Goal: Find specific page/section: Find specific page/section

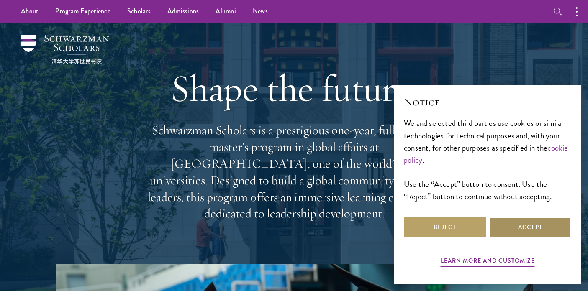
click at [523, 229] on button "Accept" at bounding box center [530, 228] width 82 height 20
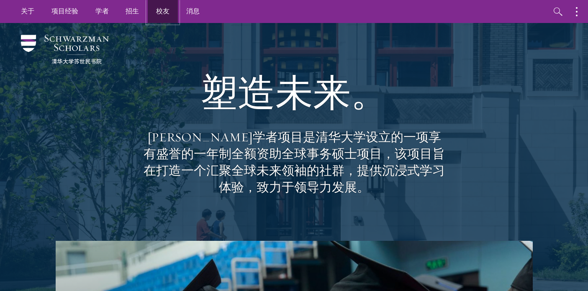
click at [167, 11] on font "校友" at bounding box center [163, 11] width 14 height 10
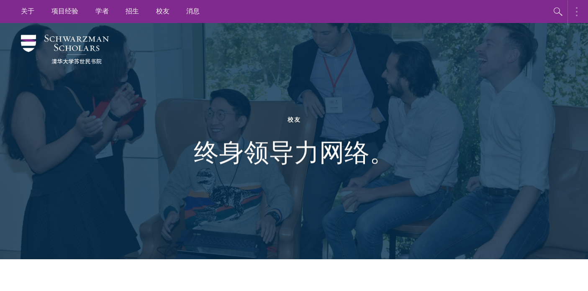
click at [581, 15] on button "button" at bounding box center [579, 11] width 18 height 23
click at [464, 13] on icon "button" at bounding box center [468, 12] width 10 height 10
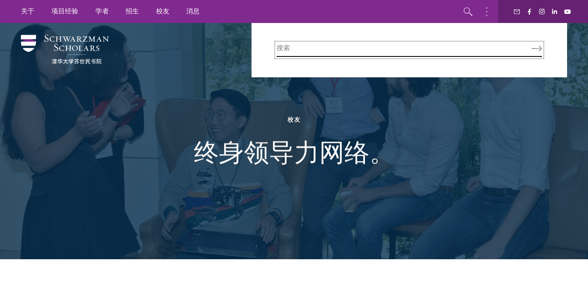
click at [321, 52] on input "search" at bounding box center [409, 50] width 265 height 14
type input "logo"
click at [532, 46] on button "搜索" at bounding box center [537, 49] width 10 height 6
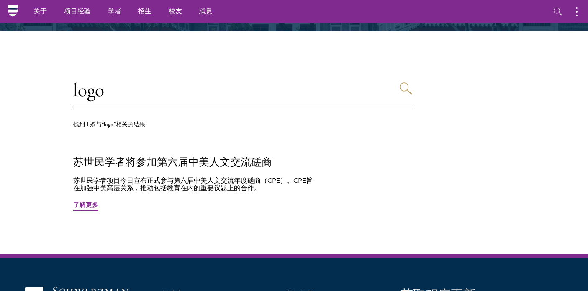
scroll to position [165, 0]
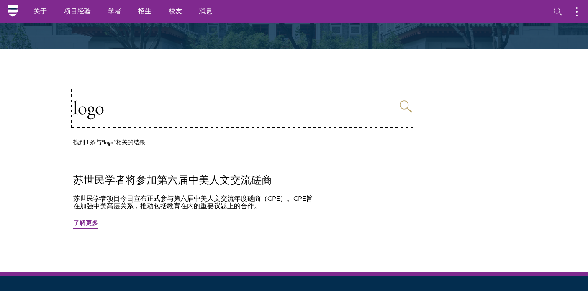
click at [125, 116] on input "logo" at bounding box center [242, 108] width 339 height 34
drag, startPoint x: 125, startPoint y: 112, endPoint x: 69, endPoint y: 107, distance: 56.7
click at [69, 107] on section "logo 找到 1 条与 “logo”相关的结果 苏世民学者将参加第六届中美人文交流磋商 苏世民学者项目今日宣布正式参与第六届中美人文交流年度磋商（CPE）。…" at bounding box center [294, 160] width 588 height 223
type input "brand"
click at [400, 100] on button "搜索" at bounding box center [406, 106] width 13 height 13
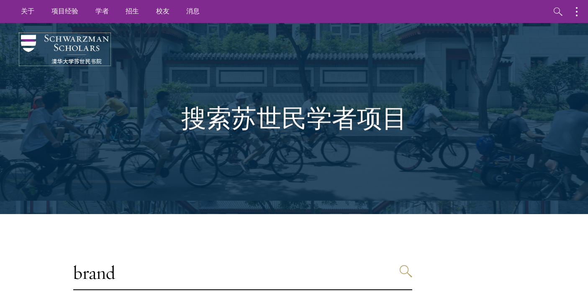
click at [32, 48] on img at bounding box center [65, 49] width 88 height 29
